Goal: Find specific page/section

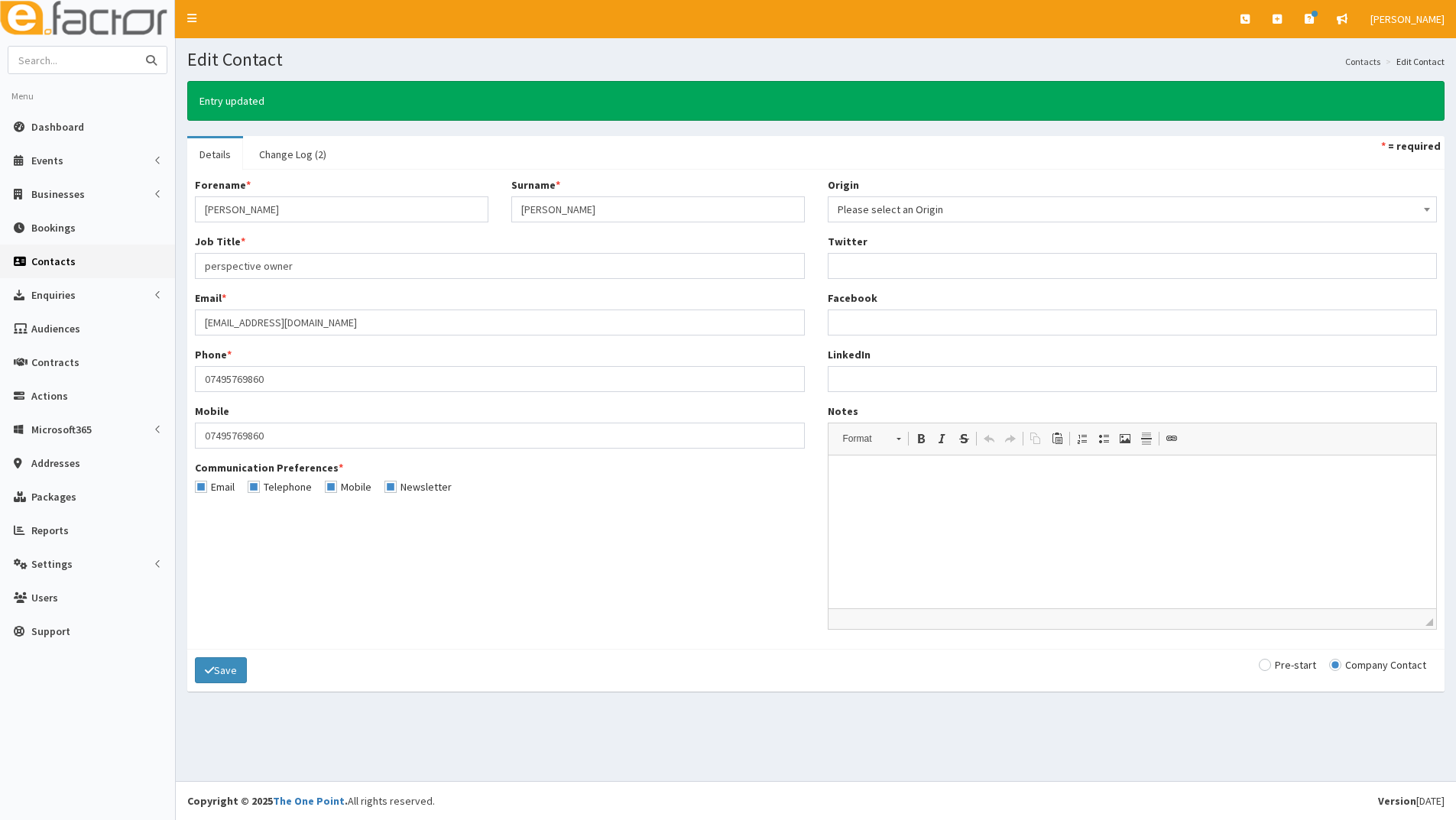
click at [72, 65] on input "text" at bounding box center [72, 60] width 128 height 27
type input "LK"
click at [136, 47] on button "submit" at bounding box center [150, 60] width 30 height 27
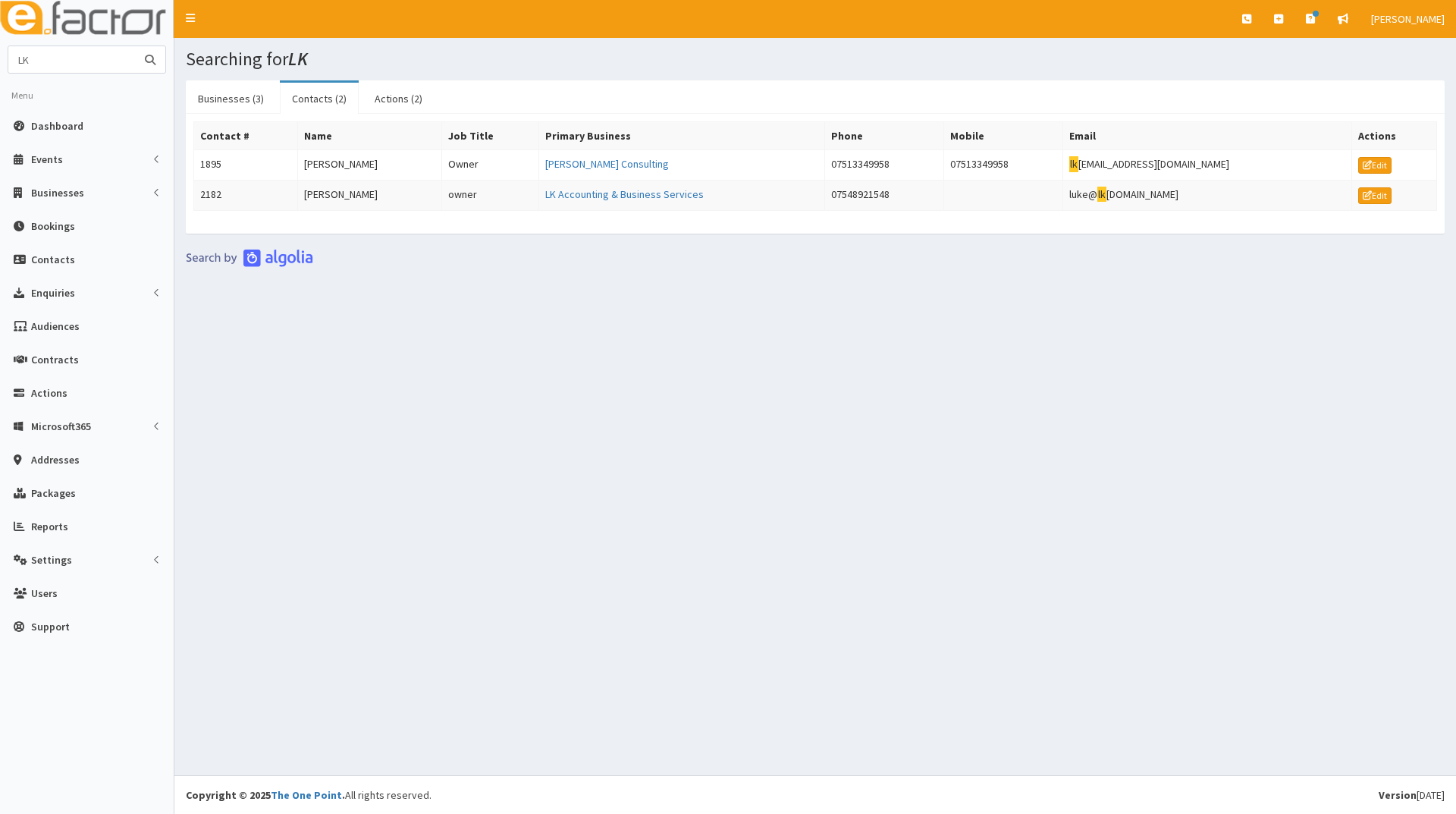
click at [47, 58] on input "LK" at bounding box center [72, 59] width 127 height 26
type input "[PERSON_NAME]"
click at [135, 46] on button "submit" at bounding box center [149, 59] width 30 height 26
